Goal: Obtain resource: Download file/media

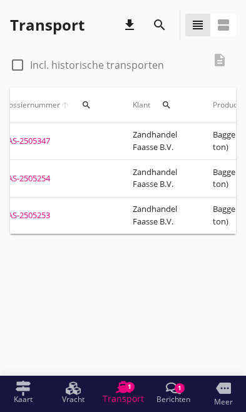
scroll to position [0, 60]
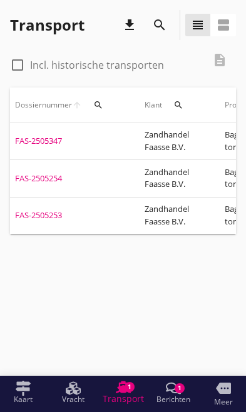
click at [43, 173] on div "FAS-2505254" at bounding box center [64, 179] width 99 height 13
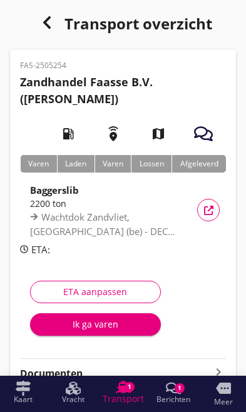
click at [210, 210] on icon "button" at bounding box center [208, 210] width 9 height 9
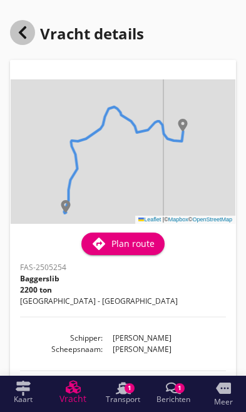
click at [30, 31] on div at bounding box center [22, 32] width 25 height 25
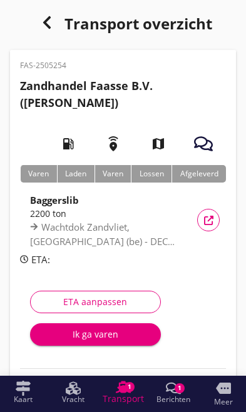
click at [205, 141] on icon "button" at bounding box center [203, 143] width 19 height 19
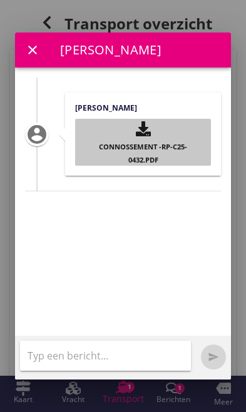
click at [141, 122] on use "button" at bounding box center [143, 128] width 15 height 15
click at [152, 119] on div "button" at bounding box center [143, 129] width 116 height 21
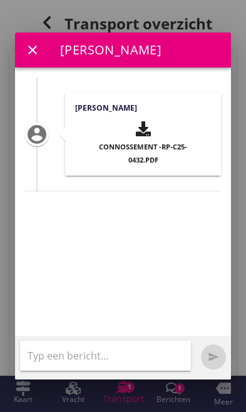
click at [27, 47] on button "close" at bounding box center [32, 50] width 23 height 23
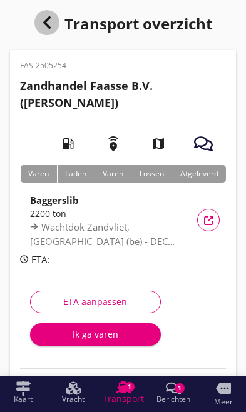
click at [46, 25] on use "button" at bounding box center [47, 22] width 8 height 13
